Goal: Use online tool/utility: Use online tool/utility

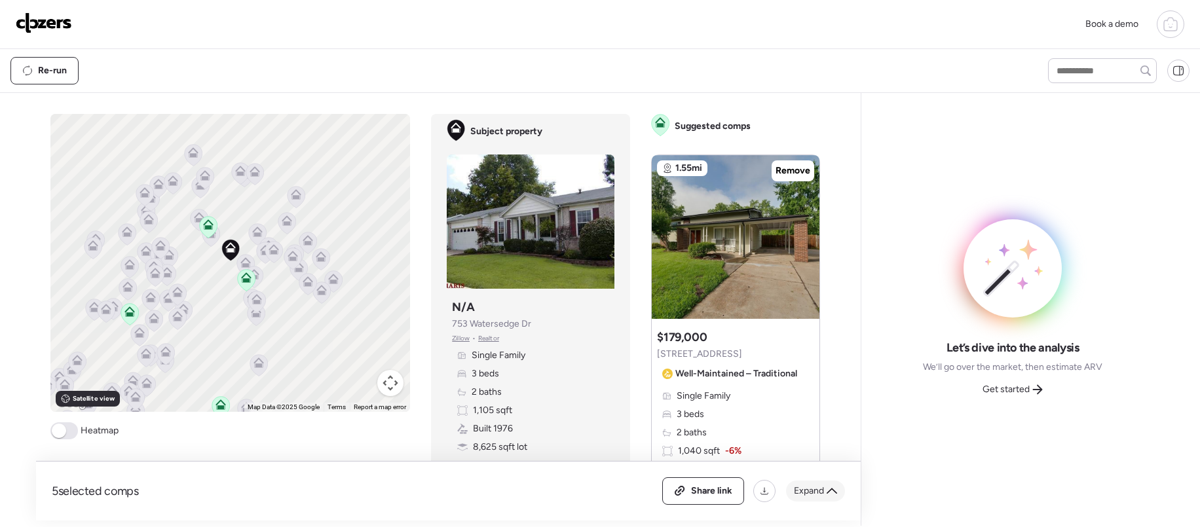
click at [819, 491] on span "Expand" at bounding box center [809, 491] width 30 height 13
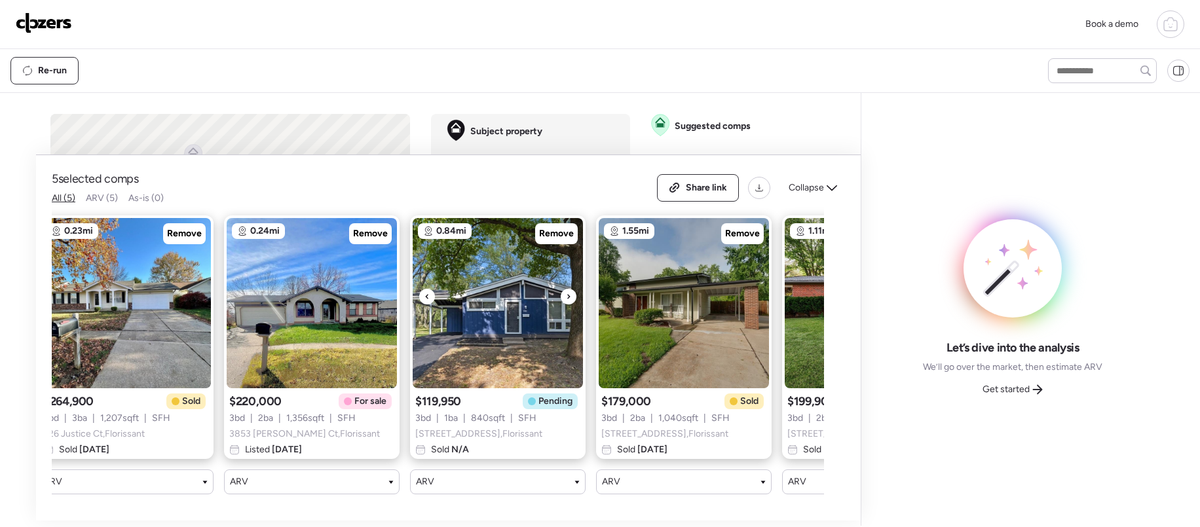
scroll to position [0, 22]
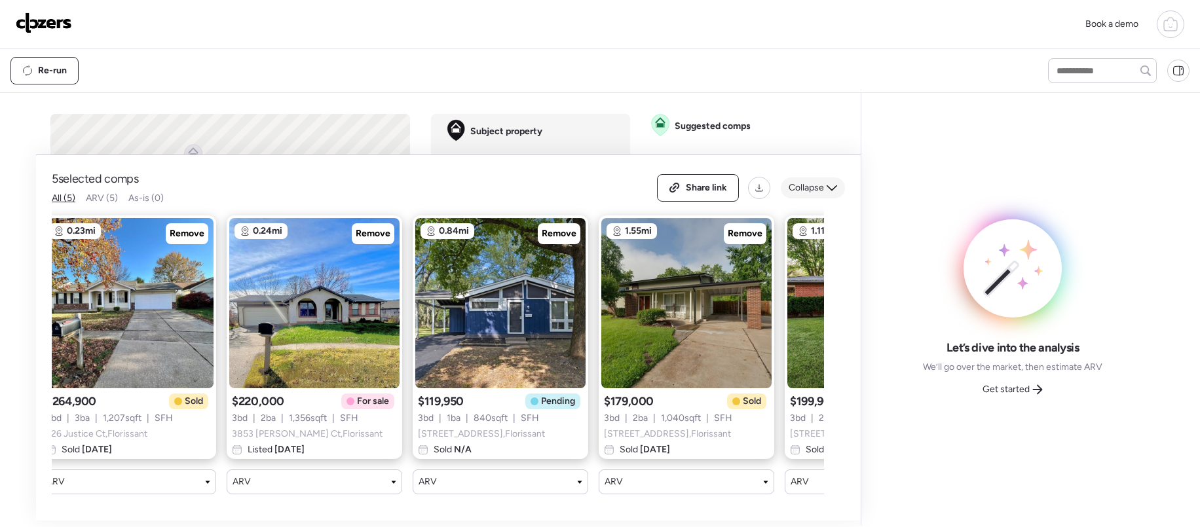
click at [823, 187] on span "Collapse" at bounding box center [806, 187] width 35 height 13
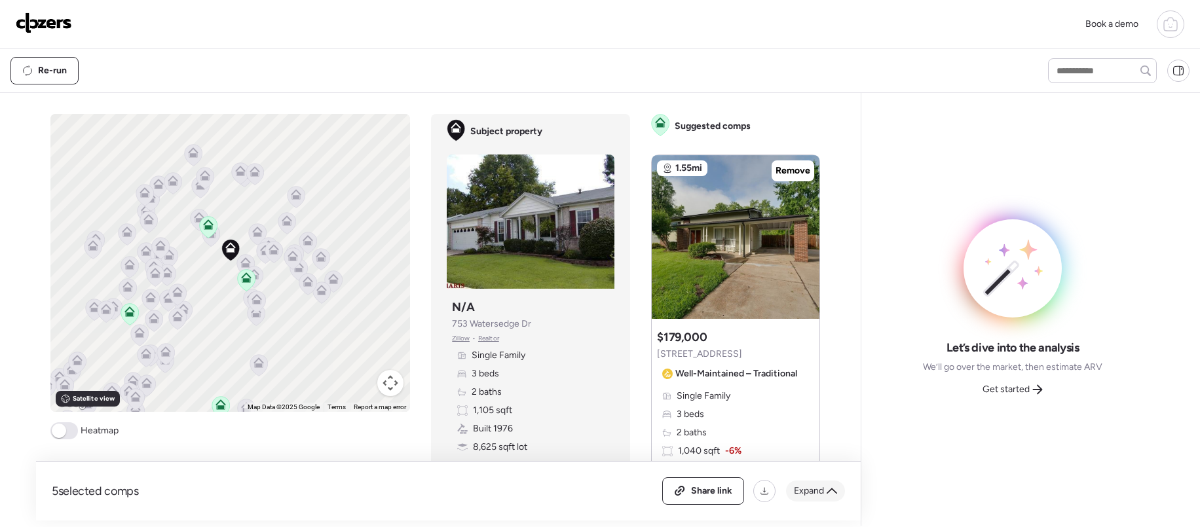
click at [818, 493] on span "Expand" at bounding box center [809, 491] width 30 height 13
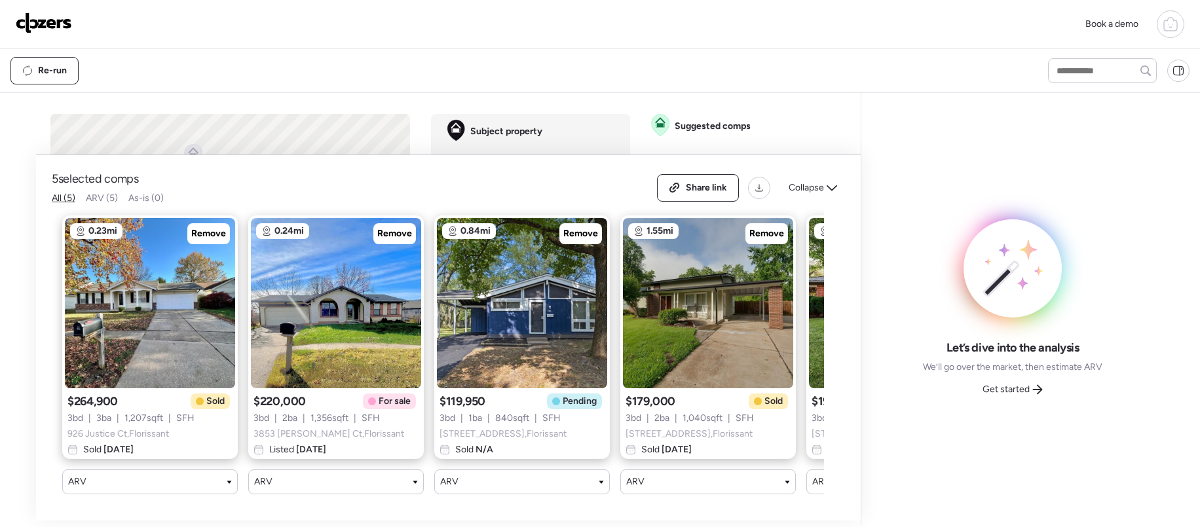
click at [1011, 389] on span "Get started" at bounding box center [1006, 389] width 47 height 13
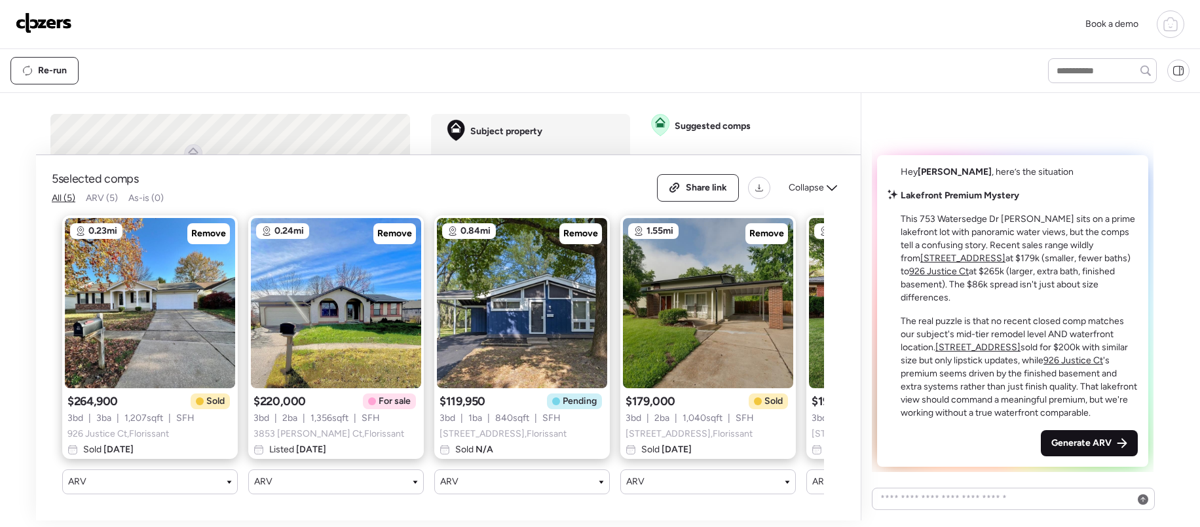
click at [1066, 432] on div "Generate ARV" at bounding box center [1089, 443] width 97 height 26
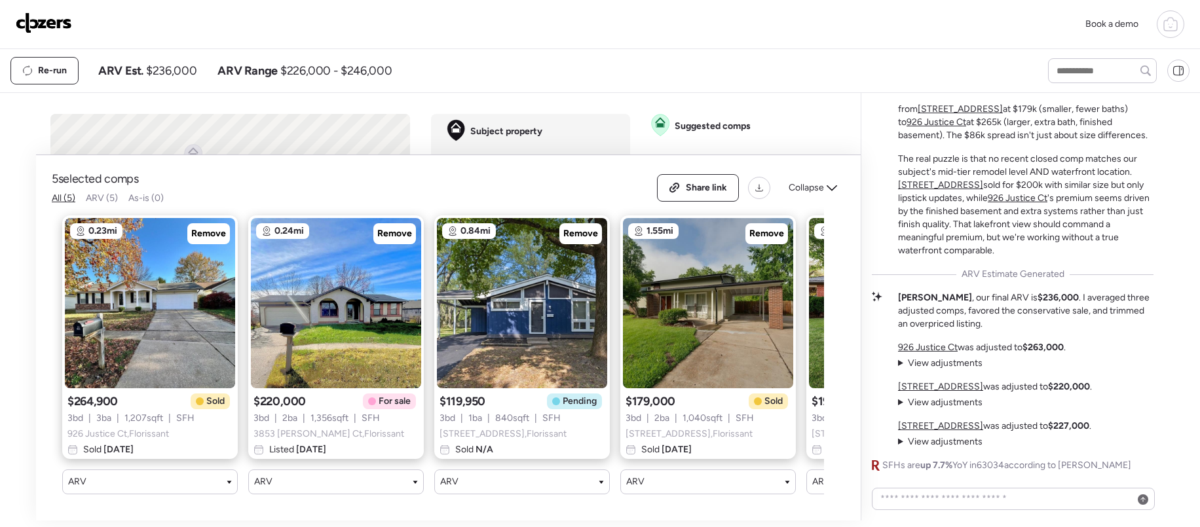
click at [730, 94] on div "5 selected comps All (5) ARV (5) As-is (0) Share link Collapse 0.23mi Remove $2…" at bounding box center [440, 307] width 809 height 428
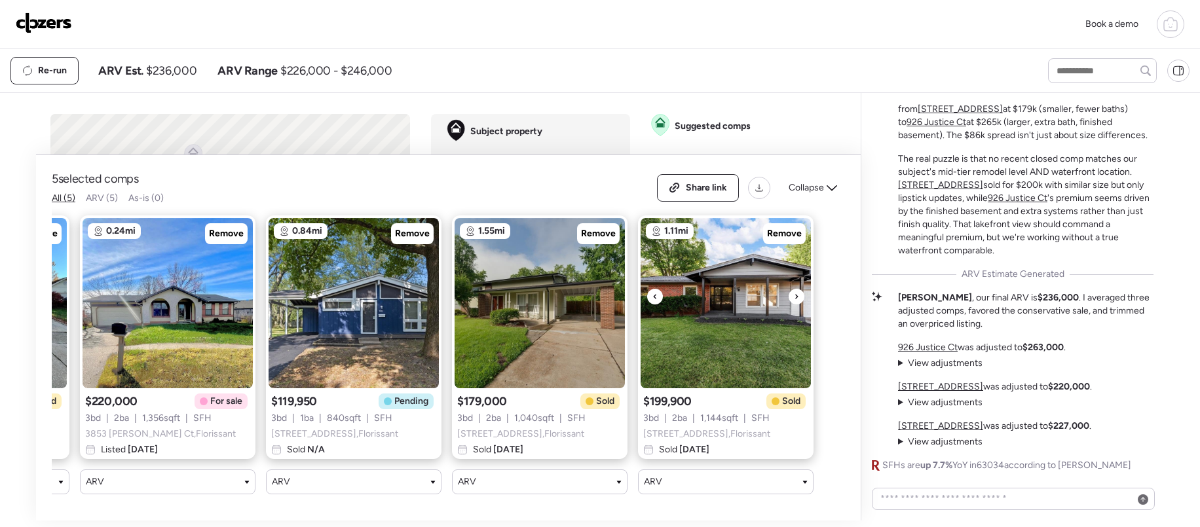
scroll to position [0, 0]
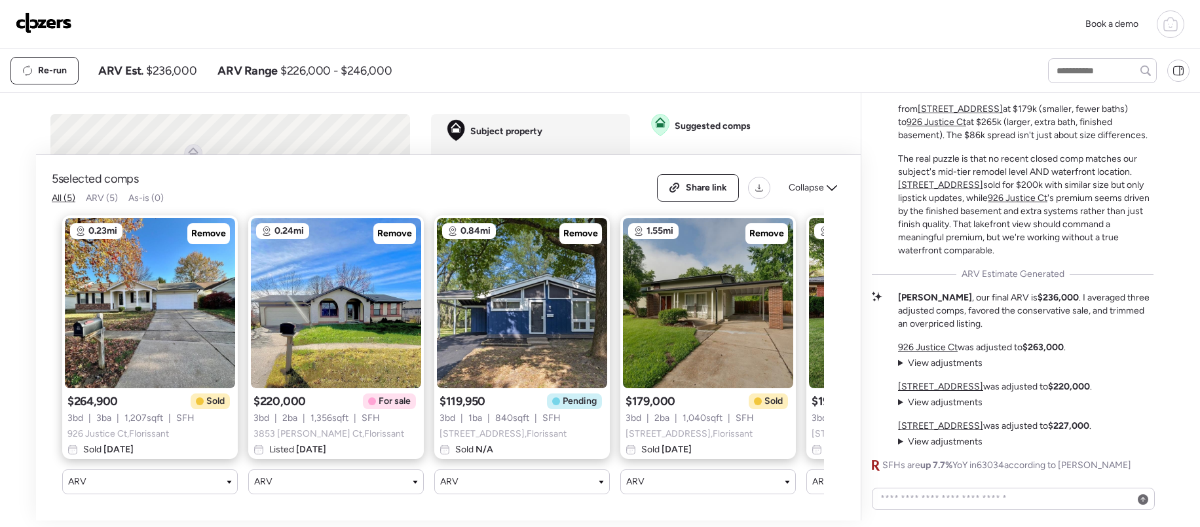
click at [348, 413] on span "1,356 sqft" at bounding box center [329, 418] width 38 height 13
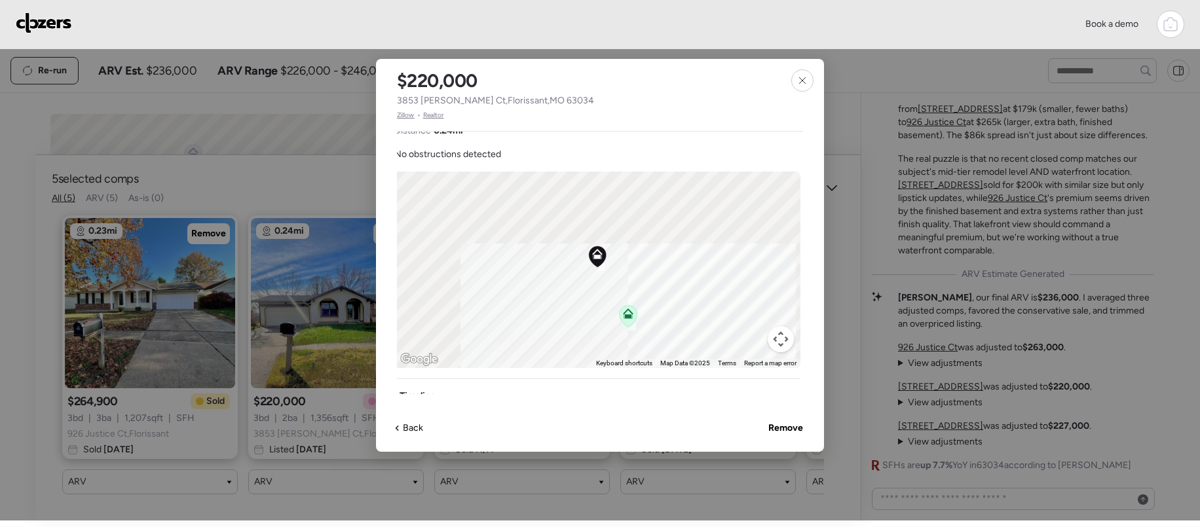
scroll to position [517, 3]
click at [804, 79] on icon at bounding box center [802, 80] width 10 height 10
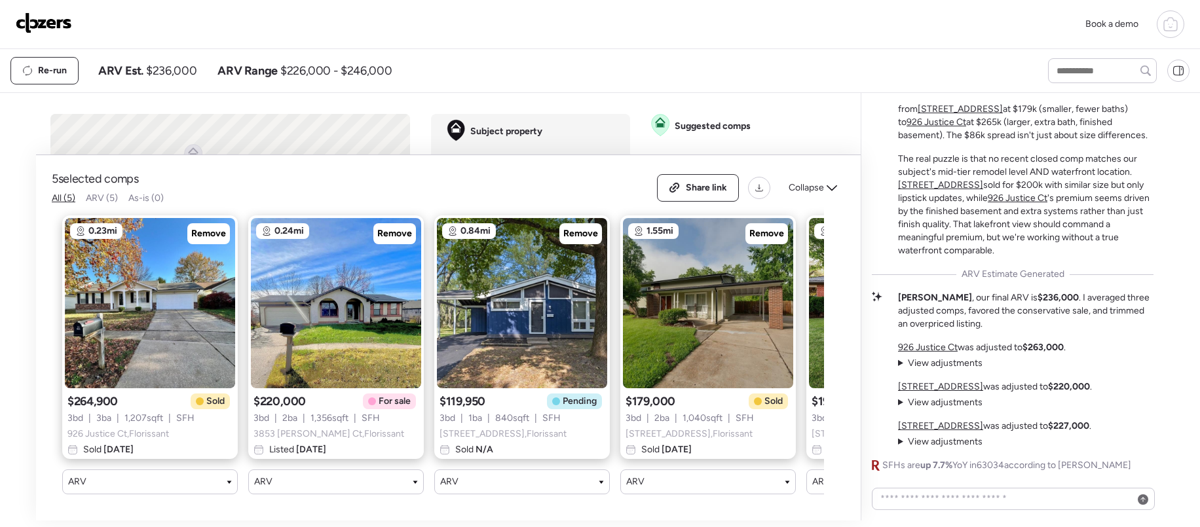
click at [827, 186] on icon at bounding box center [832, 188] width 10 height 6
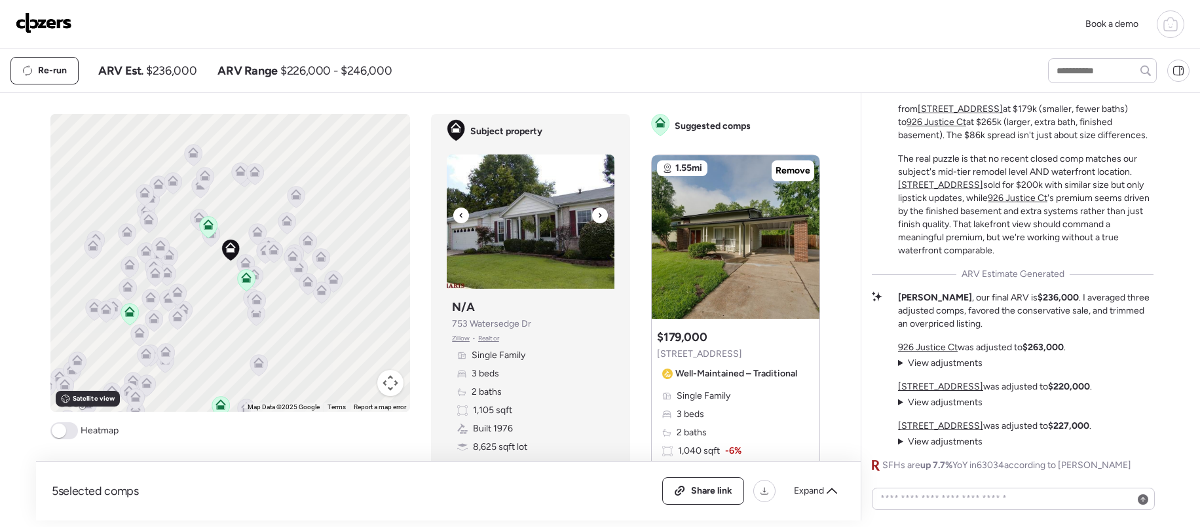
click at [515, 243] on img at bounding box center [531, 222] width 168 height 134
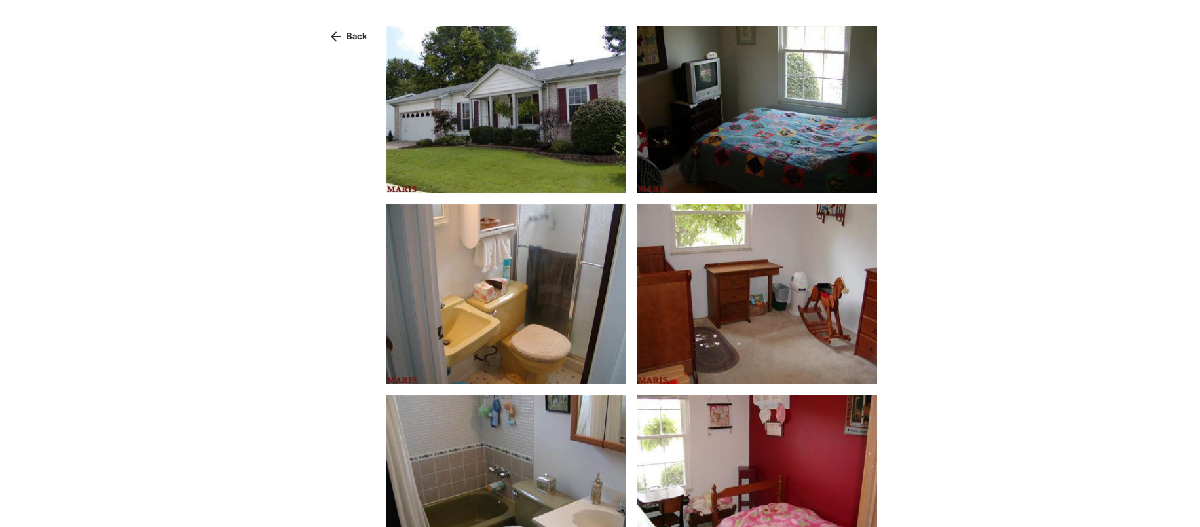
scroll to position [5, 0]
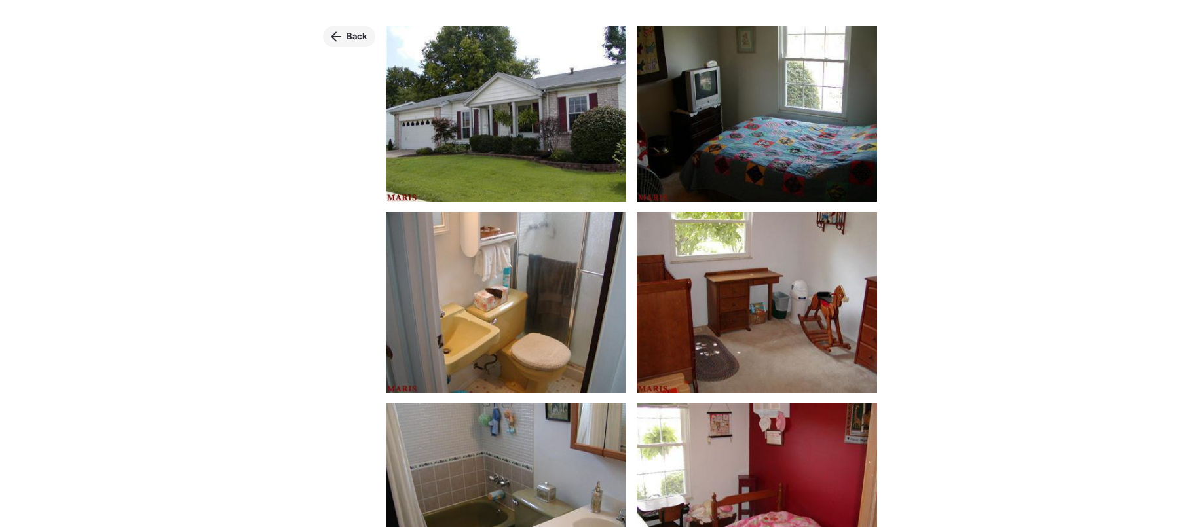
click at [360, 39] on span "Back" at bounding box center [357, 36] width 21 height 13
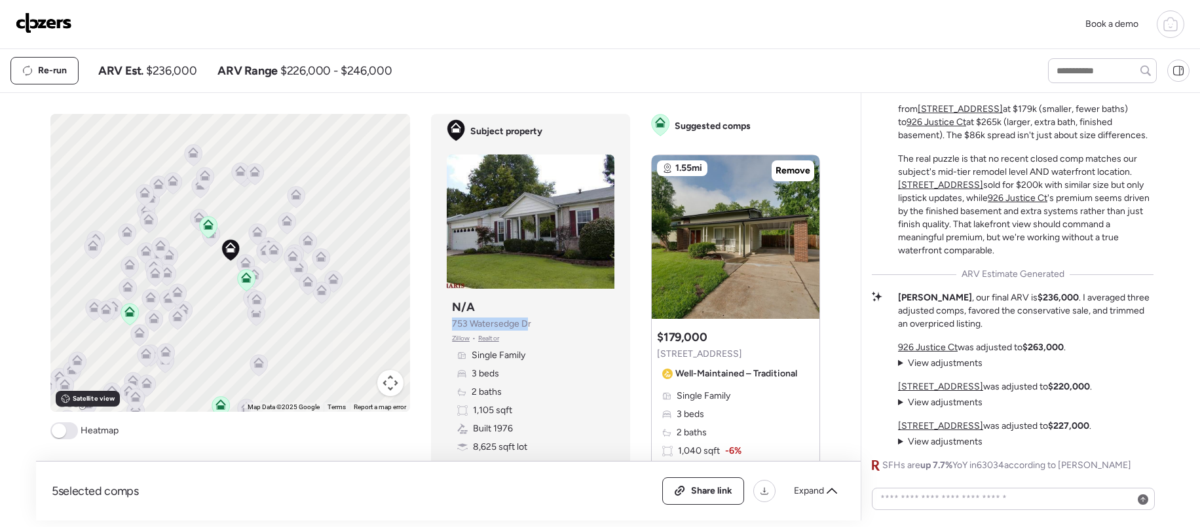
drag, startPoint x: 530, startPoint y: 324, endPoint x: 445, endPoint y: 324, distance: 85.2
click at [441, 324] on div "Subject property Subject property N/A 753 Watersedge Dr [PERSON_NAME] • Realtor…" at bounding box center [530, 298] width 199 height 369
drag, startPoint x: 537, startPoint y: 326, endPoint x: 452, endPoint y: 324, distance: 85.2
click at [452, 324] on div "Subject property N/A 753 Watersedge Dr [PERSON_NAME] • Realtor Single Family 3 …" at bounding box center [531, 385] width 168 height 183
copy span "753 Watersedge Dr"
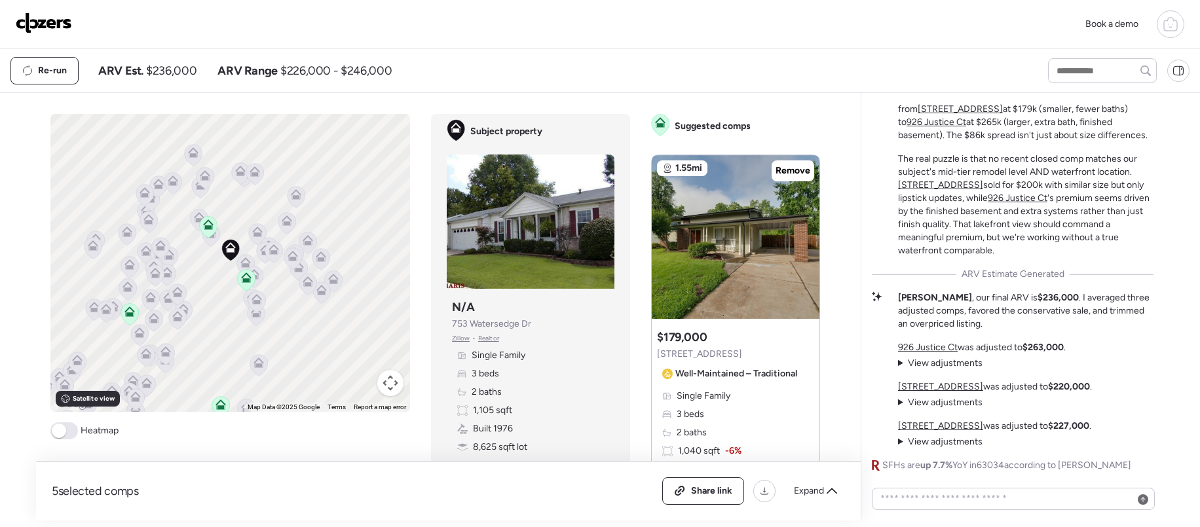
click at [73, 430] on span at bounding box center [64, 430] width 28 height 17
